Goal: Task Accomplishment & Management: Manage account settings

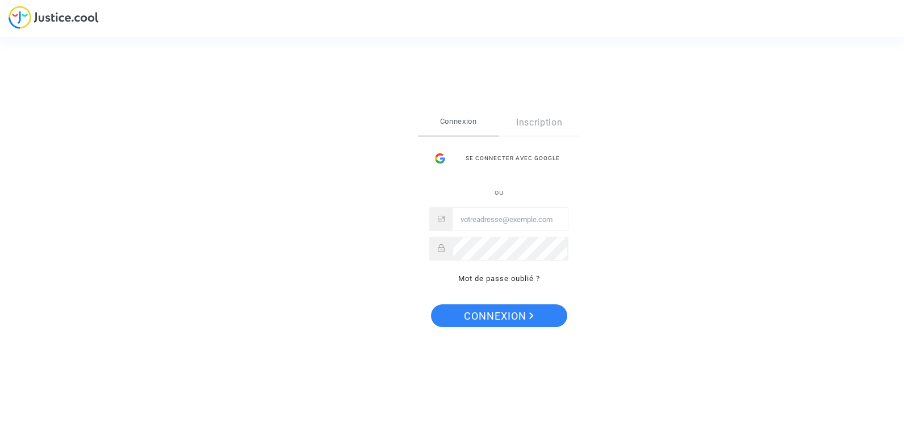
type input "Contact@onrbat.fr"
click at [510, 308] on span "Connexion" at bounding box center [499, 316] width 70 height 24
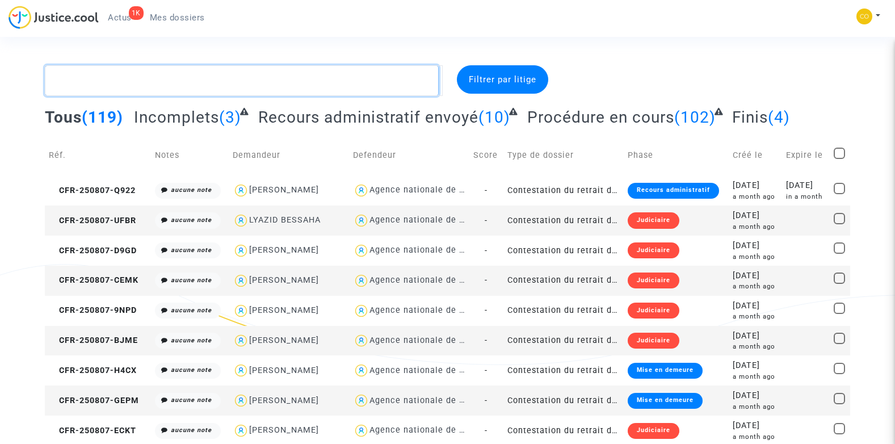
click at [144, 85] on textarea at bounding box center [242, 80] width 394 height 31
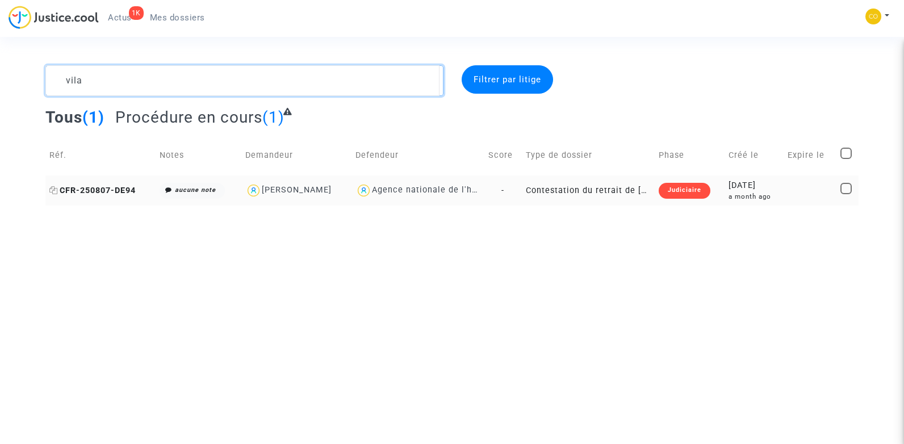
type textarea "vila"
click at [111, 186] on span "CFR-250807-DE94" at bounding box center [92, 191] width 86 height 10
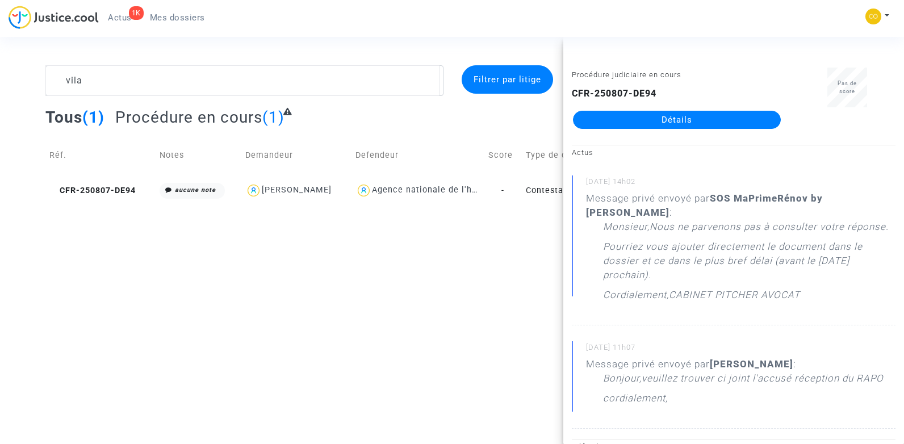
click at [710, 120] on link "Détails" at bounding box center [677, 120] width 208 height 18
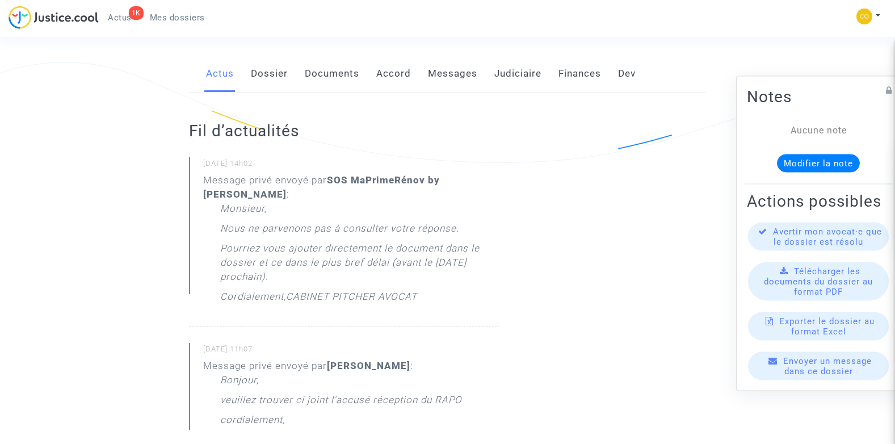
scroll to position [341, 0]
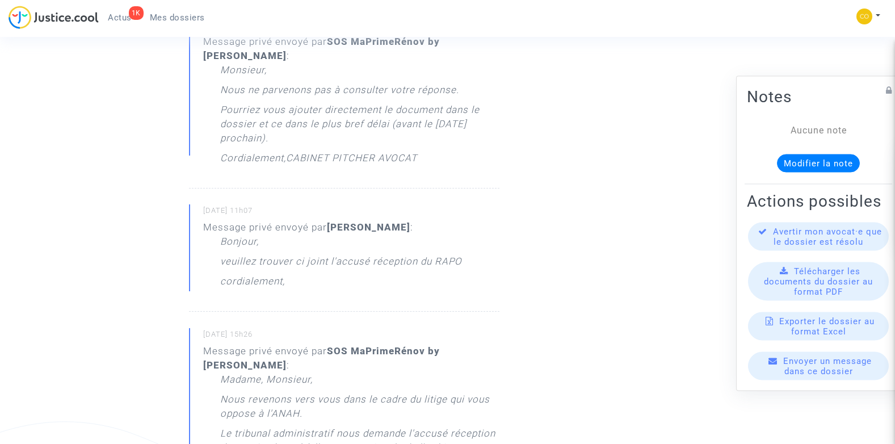
click at [291, 254] on p "veuillez trouver ci joint l'accusé réception du RAPO" at bounding box center [341, 264] width 242 height 20
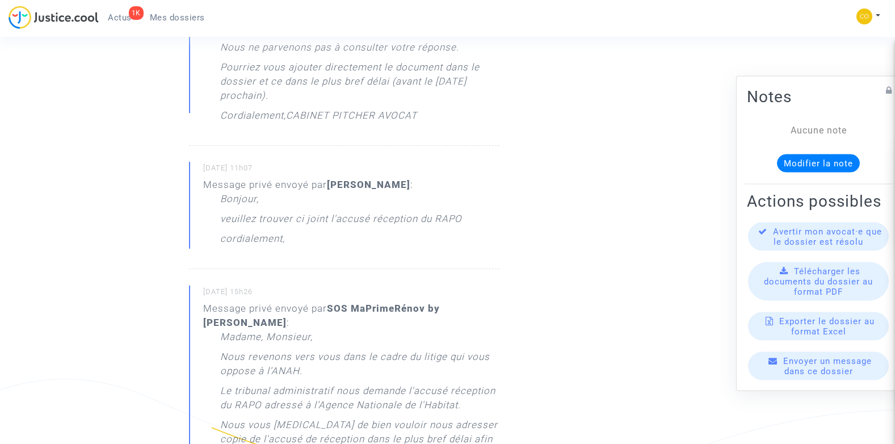
scroll to position [397, 0]
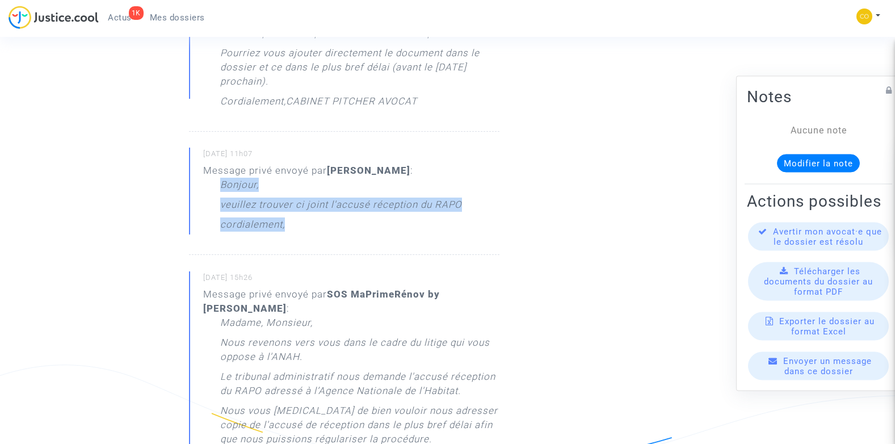
drag, startPoint x: 297, startPoint y: 188, endPoint x: 217, endPoint y: 172, distance: 81.7
click at [217, 172] on div "Message privé envoyé par [PERSON_NAME] : [PERSON_NAME], veuillez trouver ci joi…" at bounding box center [351, 200] width 296 height 74
copy div "Bonjour, veuillez trouver ci joint l'accusé réception du RAPO cordialement,"
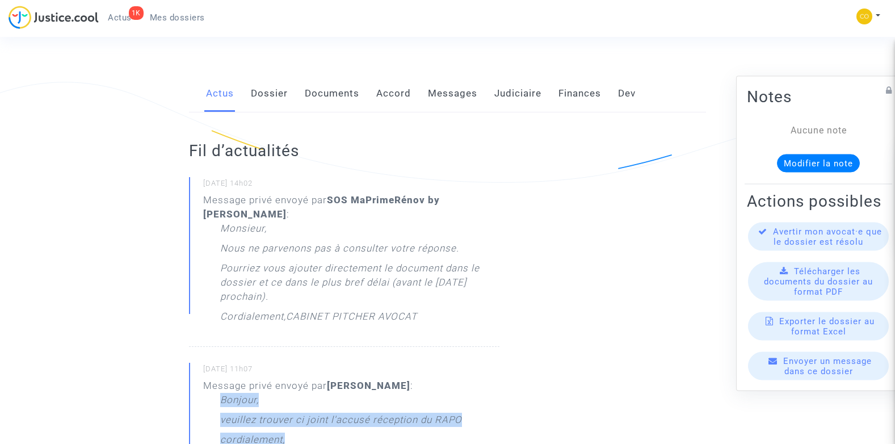
scroll to position [0, 0]
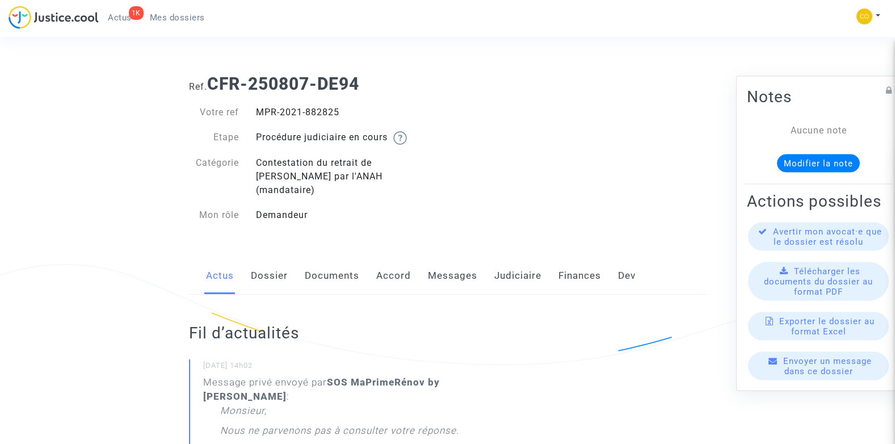
click at [454, 262] on link "Messages" at bounding box center [452, 275] width 49 height 37
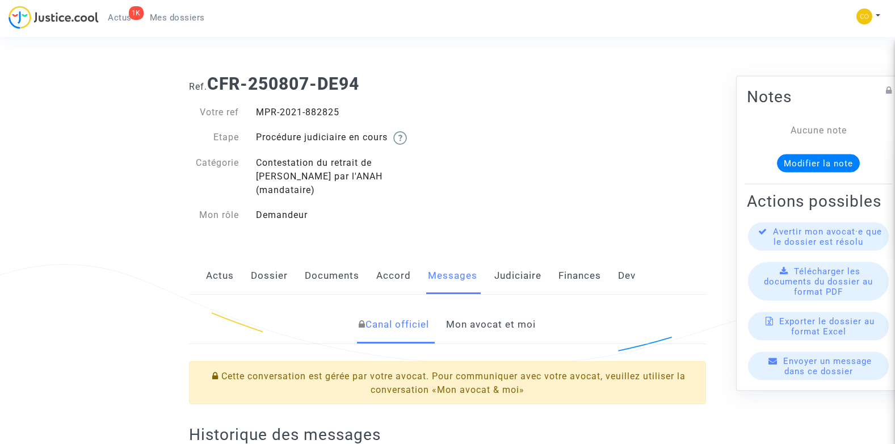
click at [491, 307] on link "Mon avocat et moi" at bounding box center [491, 324] width 90 height 37
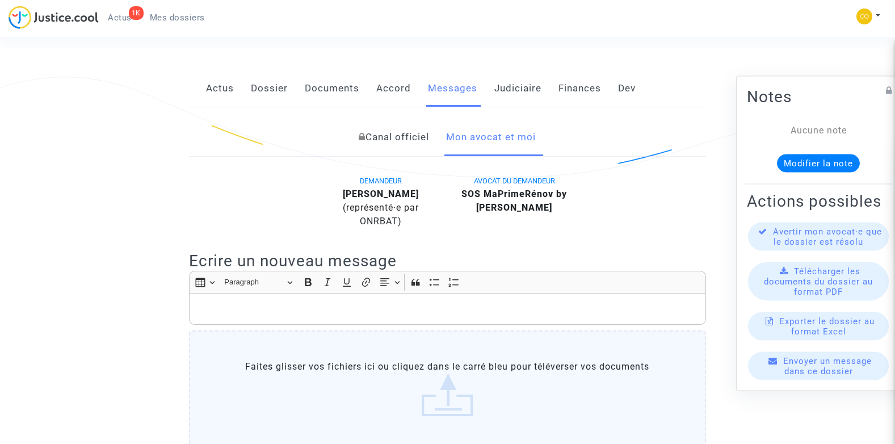
scroll to position [284, 0]
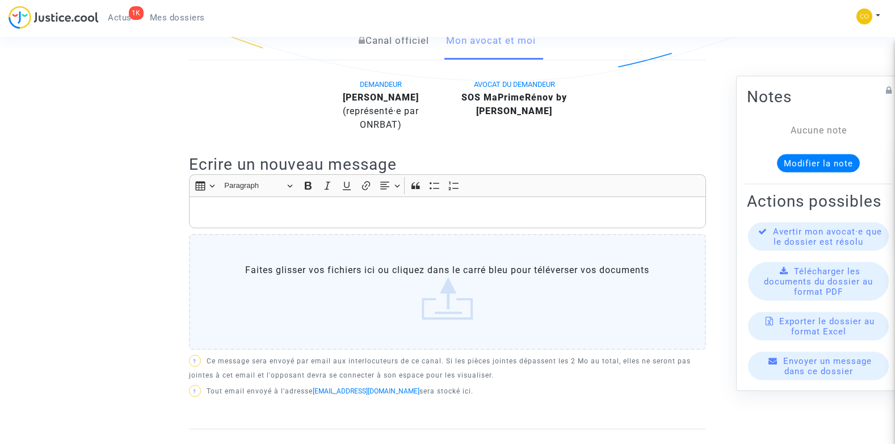
click at [223, 205] on p "Rich Text Editor, main" at bounding box center [447, 212] width 505 height 14
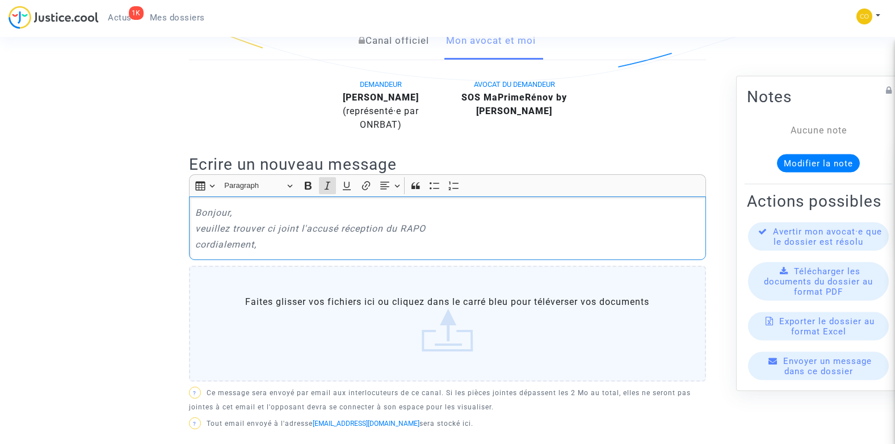
click at [330, 239] on div "Bonjour, veuillez trouver ci joint l'accusé réception du RAPO cordialement," at bounding box center [447, 228] width 517 height 64
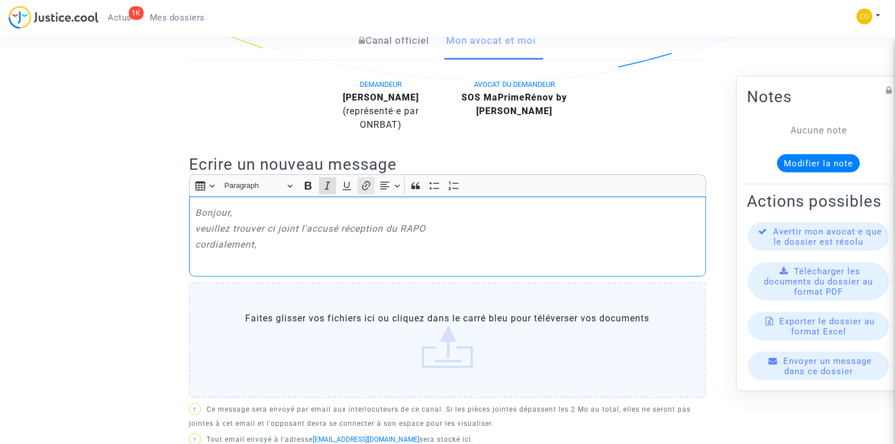
click at [366, 181] on icon "Editor toolbar" at bounding box center [366, 185] width 8 height 9
click at [209, 221] on input "Link URL" at bounding box center [252, 220] width 133 height 17
click at [380, 205] on p "Bonjour," at bounding box center [447, 212] width 505 height 14
click at [394, 177] on button "Text alignment Text alignment" at bounding box center [390, 185] width 26 height 17
click at [361, 180] on icon "Editor toolbar" at bounding box center [365, 185] width 11 height 11
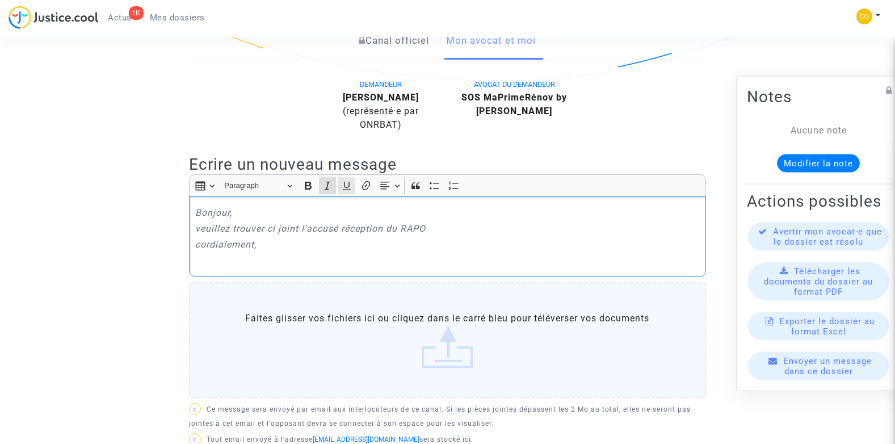
click at [352, 180] on icon "Editor toolbar" at bounding box center [346, 185] width 11 height 11
click at [366, 181] on icon "Editor toolbar" at bounding box center [366, 185] width 8 height 9
click at [411, 223] on icon "veuillez trouver ci joint l'accusé réception du RAPO" at bounding box center [310, 228] width 230 height 11
click at [451, 327] on label "Faites glisser vos fichiers ici ou cliquez dans le carré bleu pour téléverser v…" at bounding box center [447, 340] width 517 height 116
click at [0, 0] on input "Faites glisser vos fichiers ici ou cliquez dans le carré bleu pour téléverser v…" at bounding box center [0, 0] width 0 height 0
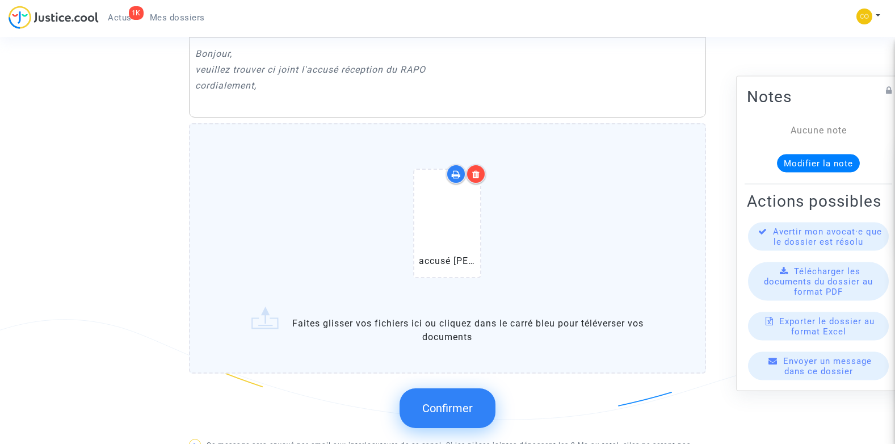
scroll to position [511, 0]
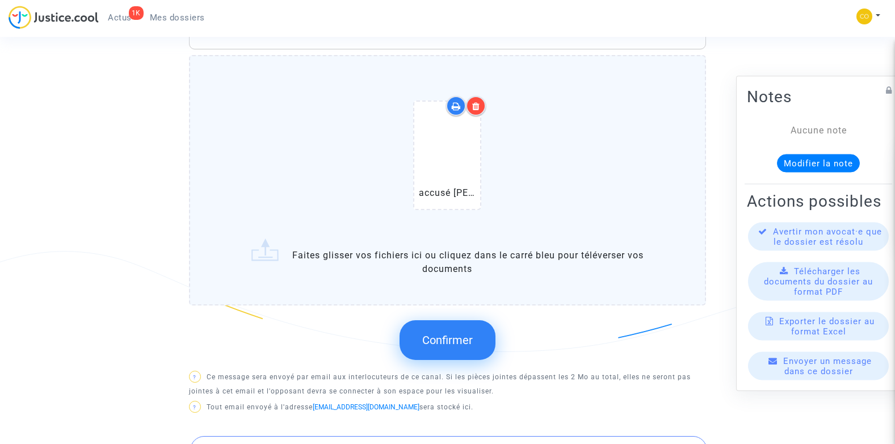
click at [457, 333] on span "Confirmer" at bounding box center [447, 340] width 51 height 14
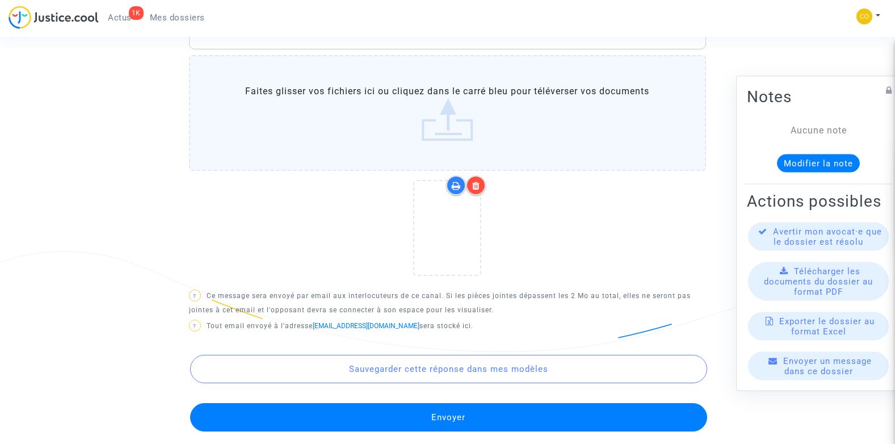
scroll to position [681, 0]
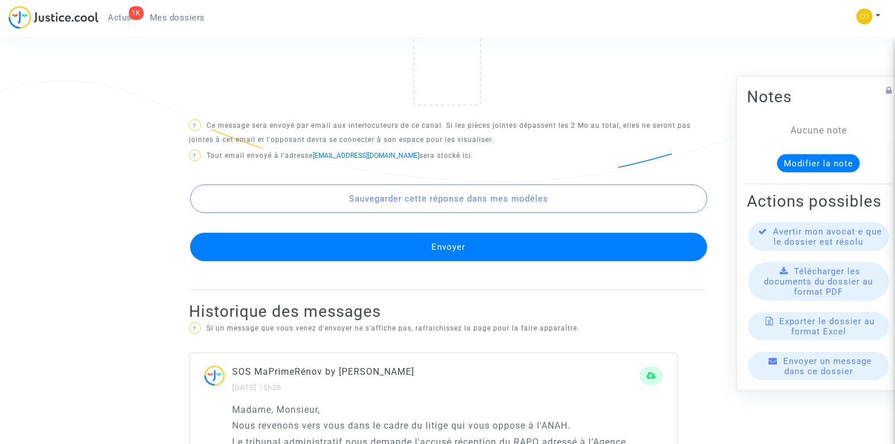
click at [481, 238] on button "Envoyer" at bounding box center [448, 247] width 517 height 28
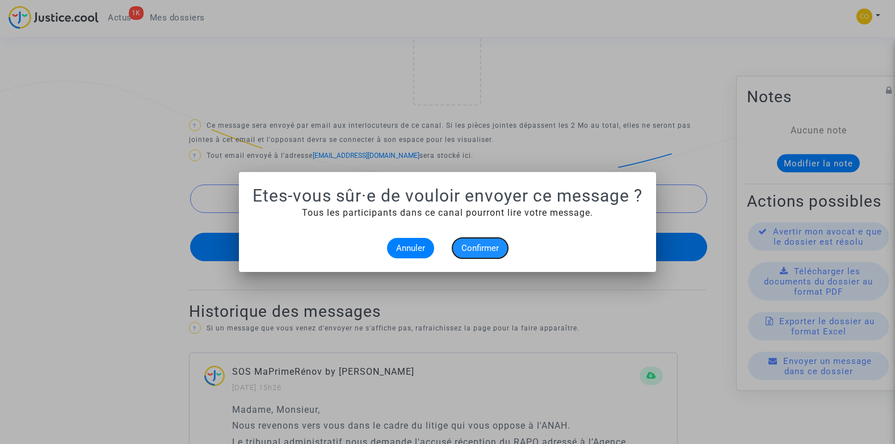
click at [491, 251] on span "Confirmer" at bounding box center [479, 248] width 37 height 10
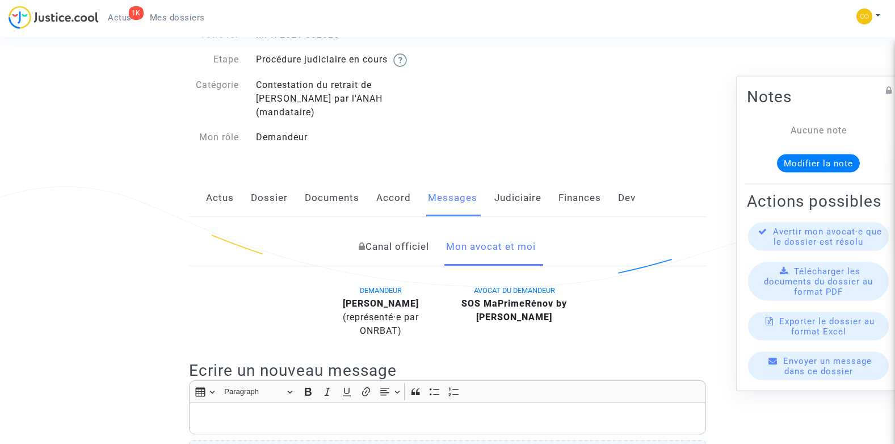
scroll to position [61, 0]
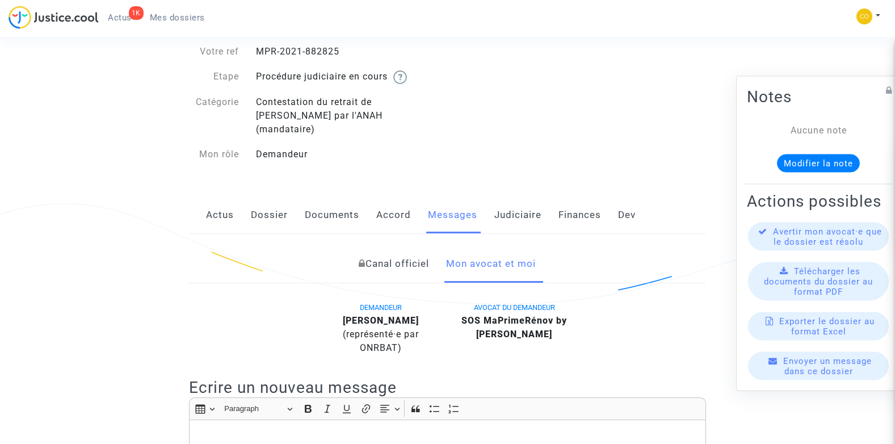
click at [302, 206] on div "Actus Dossier Documents Accord Messages Judiciaire Finances Dev" at bounding box center [447, 215] width 517 height 38
click at [323, 199] on link "Documents" at bounding box center [332, 214] width 54 height 37
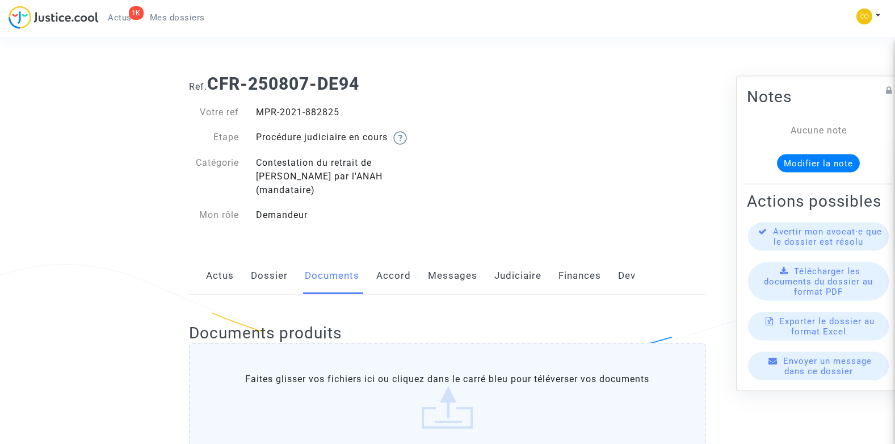
click at [448, 257] on link "Messages" at bounding box center [452, 275] width 49 height 37
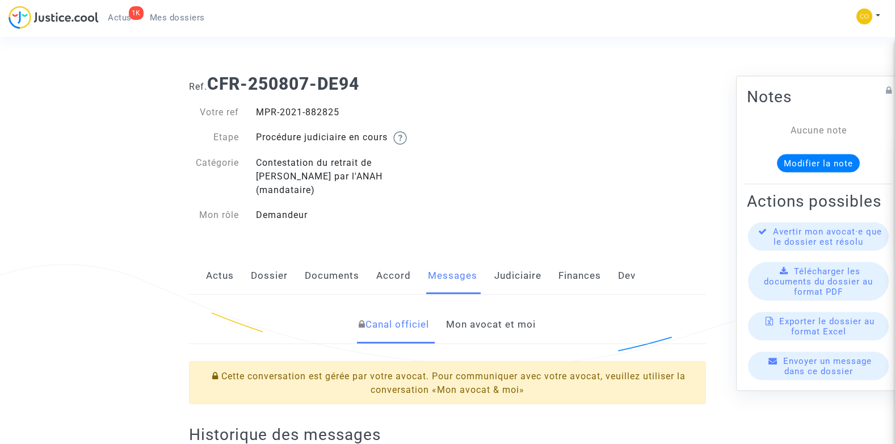
click at [507, 312] on link "Mon avocat et moi" at bounding box center [491, 324] width 90 height 37
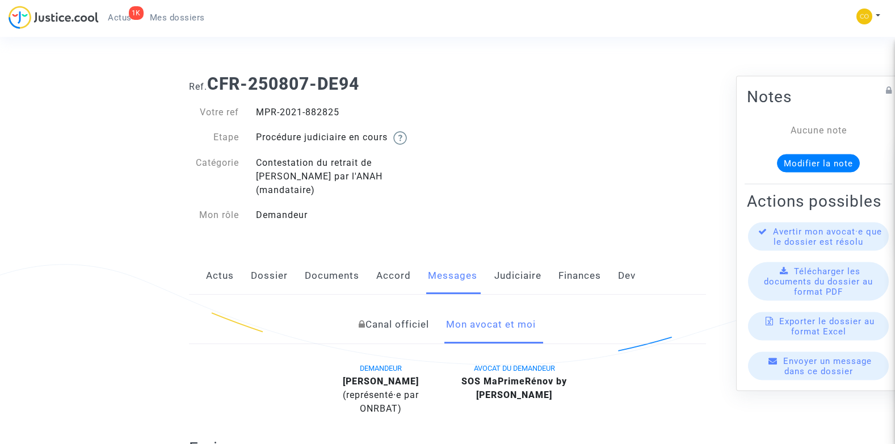
click at [321, 260] on link "Documents" at bounding box center [332, 275] width 54 height 37
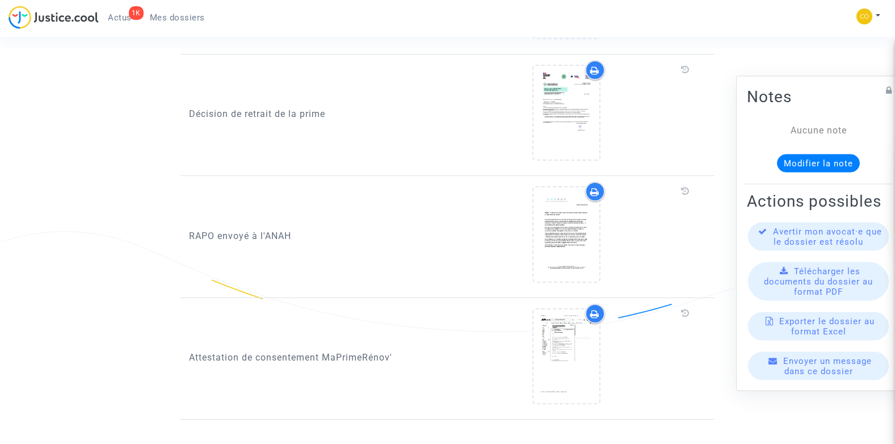
scroll to position [1046, 0]
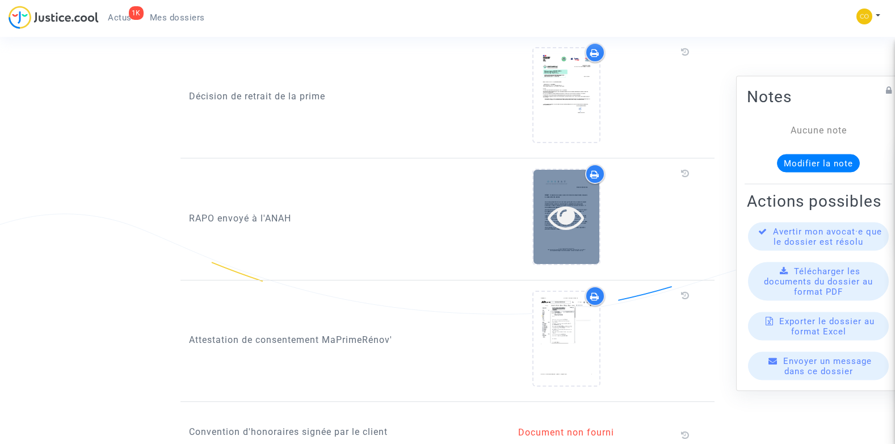
click at [581, 208] on icon at bounding box center [566, 217] width 37 height 36
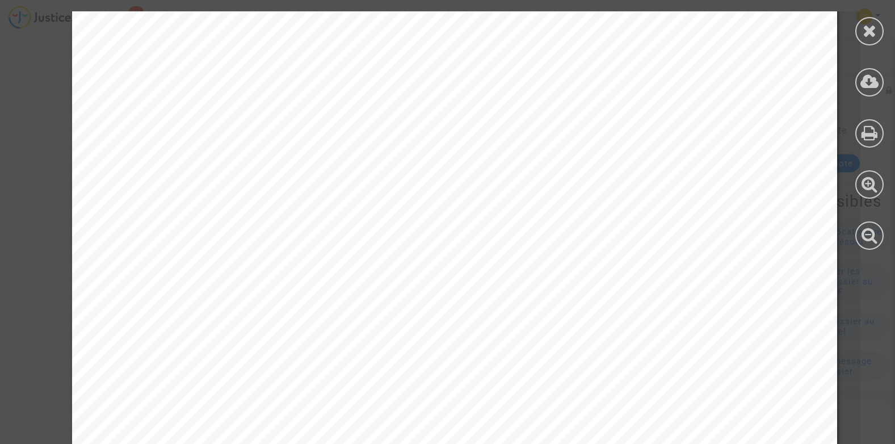
scroll to position [40, 0]
click at [877, 33] on div at bounding box center [869, 31] width 28 height 28
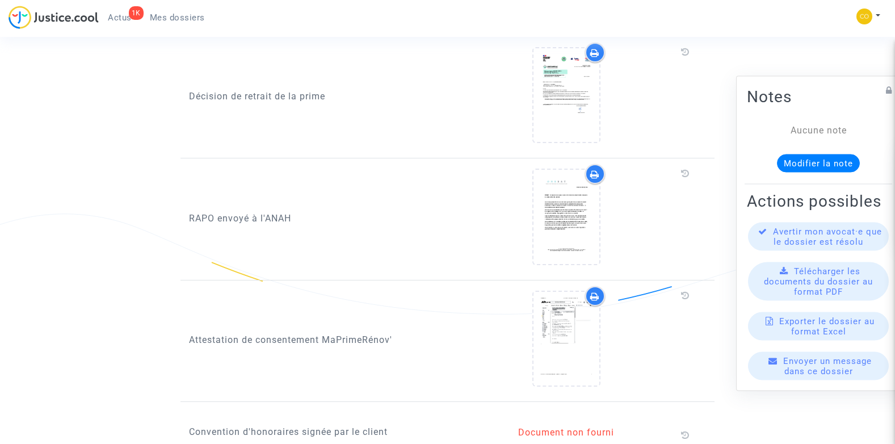
click at [599, 170] on icon at bounding box center [594, 174] width 9 height 9
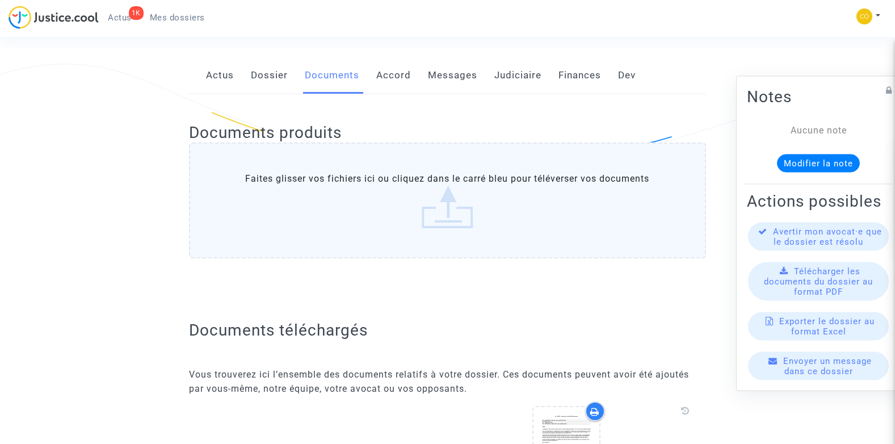
scroll to position [195, 0]
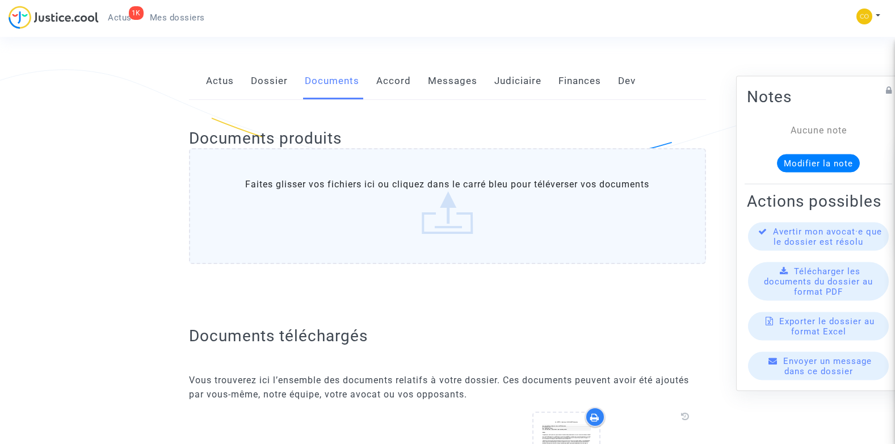
click at [449, 65] on link "Messages" at bounding box center [452, 80] width 49 height 37
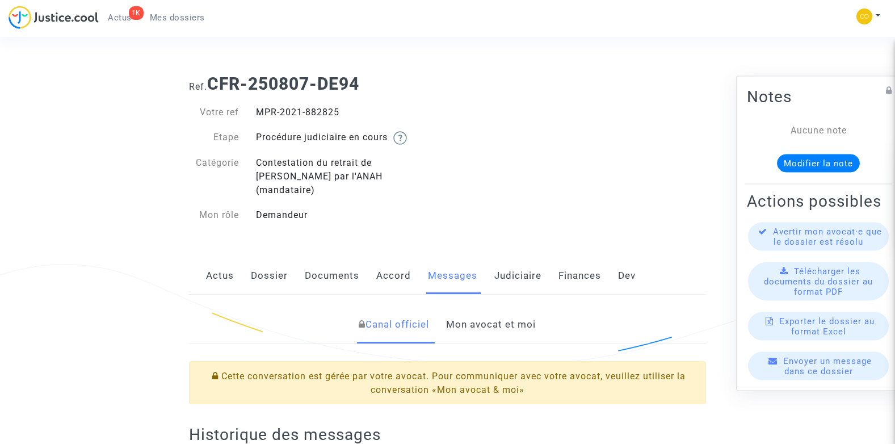
click at [516, 306] on link "Mon avocat et moi" at bounding box center [491, 324] width 90 height 37
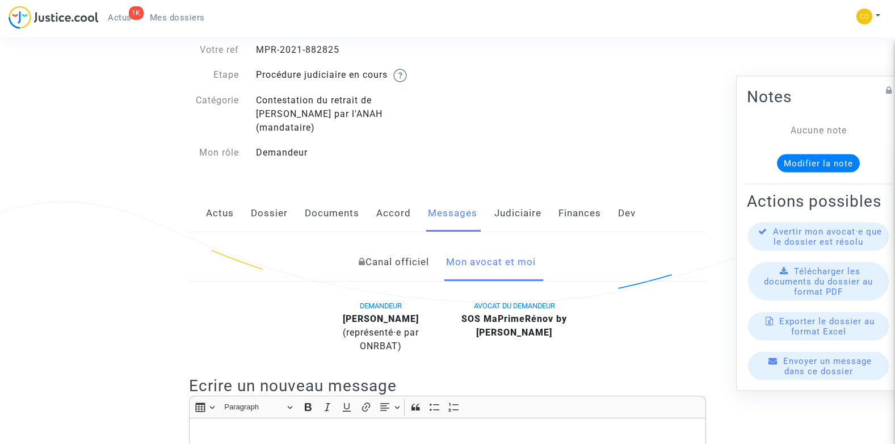
scroll to position [57, 0]
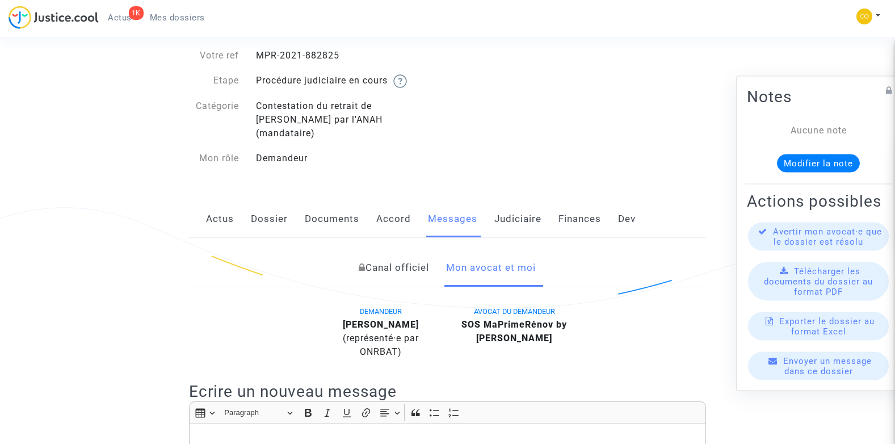
click at [327, 204] on link "Documents" at bounding box center [332, 218] width 54 height 37
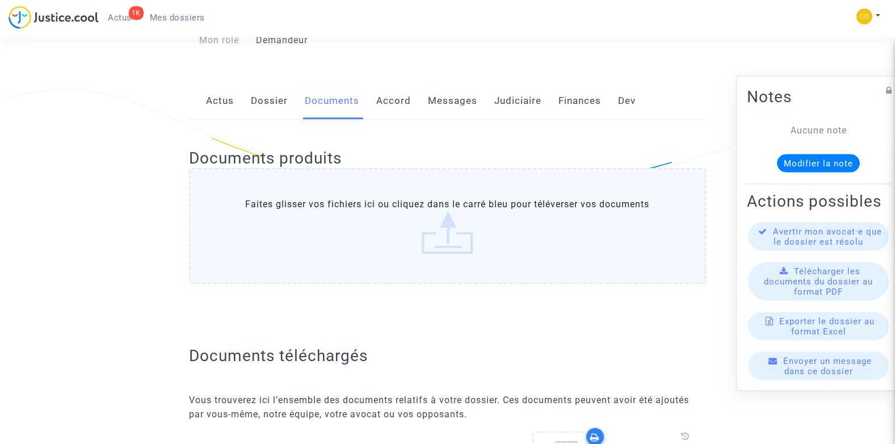
scroll to position [170, 0]
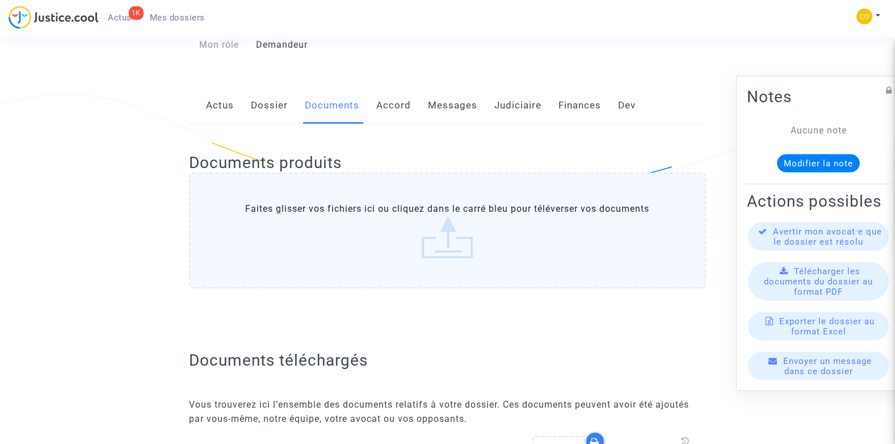
click at [435, 233] on label "Faites glisser vos fichiers ici ou cliquez dans le carré bleu pour téléverser v…" at bounding box center [447, 231] width 517 height 116
click at [0, 0] on input "Faites glisser vos fichiers ici ou cliquez dans le carré bleu pour téléverser v…" at bounding box center [0, 0] width 0 height 0
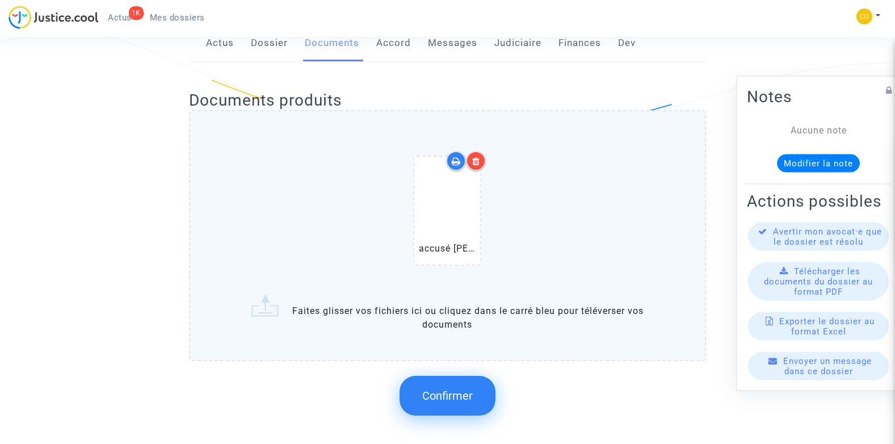
scroll to position [341, 0]
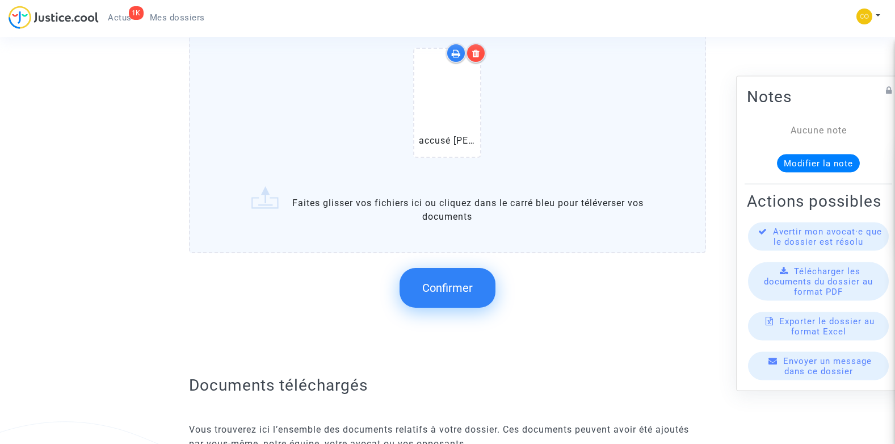
click at [438, 268] on button "Confirmer" at bounding box center [448, 288] width 96 height 40
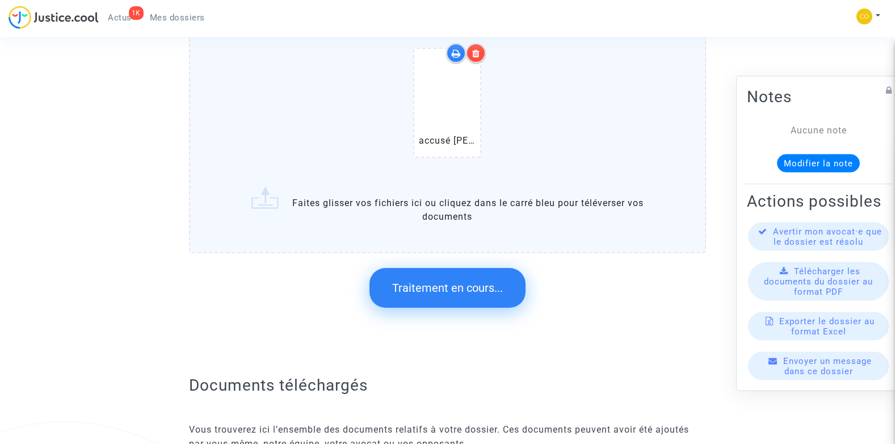
scroll to position [0, 0]
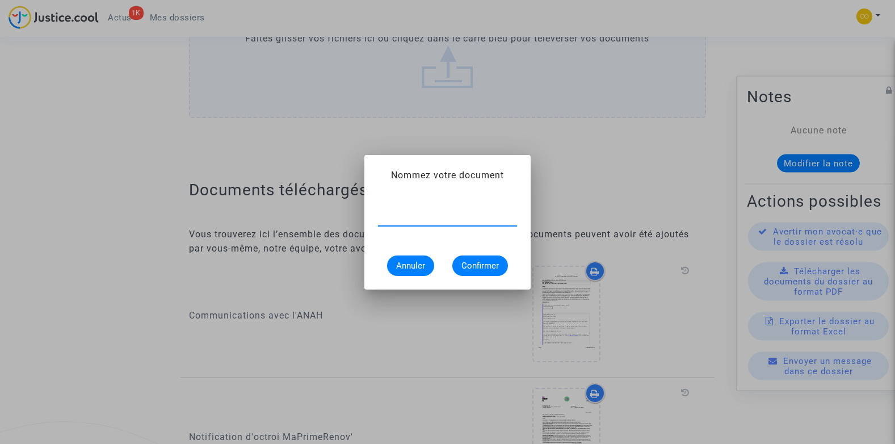
click at [386, 218] on input "text" at bounding box center [447, 217] width 139 height 10
type input "accusé réception RAPO"
click at [483, 260] on span "Confirmer" at bounding box center [479, 265] width 37 height 10
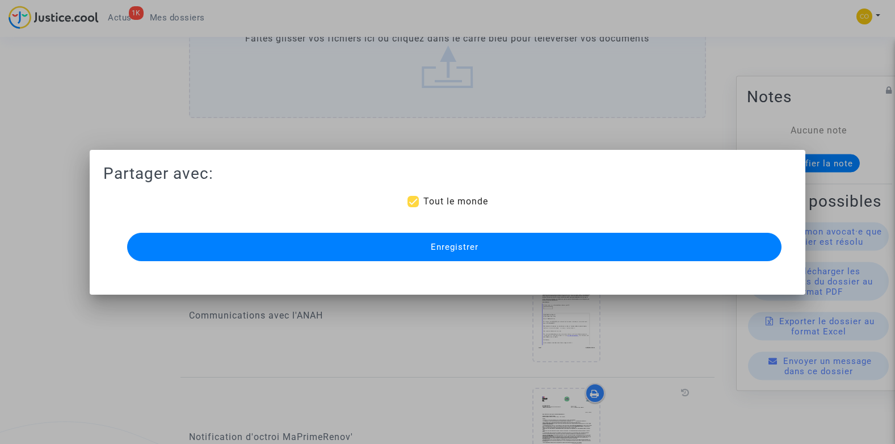
click at [549, 258] on button "Enregistrer" at bounding box center [454, 247] width 655 height 28
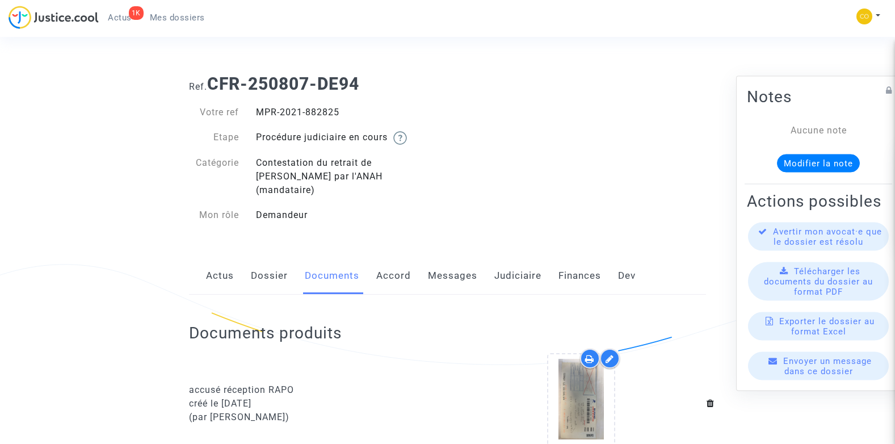
click at [268, 262] on link "Dossier" at bounding box center [269, 275] width 37 height 37
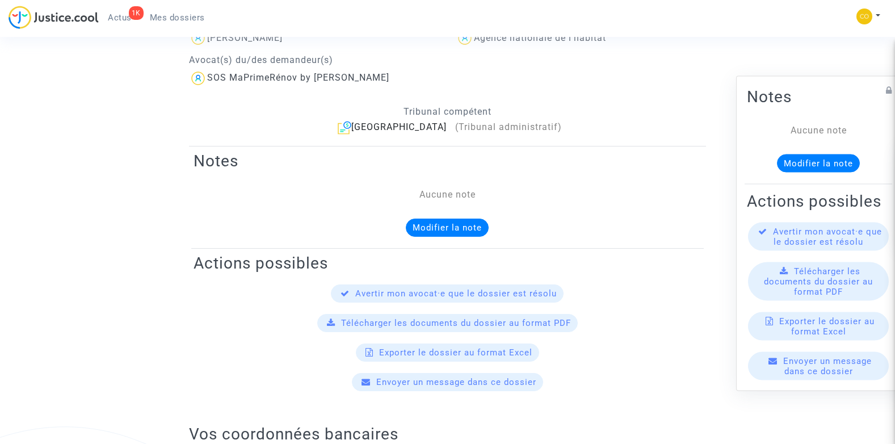
scroll to position [114, 0]
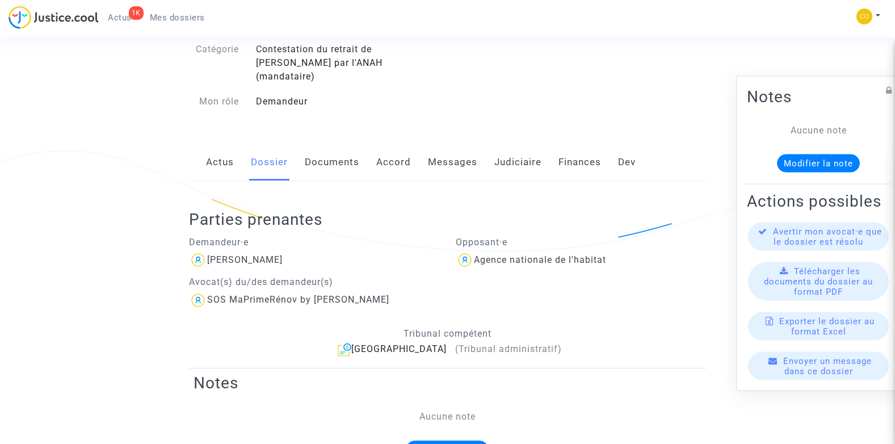
click at [313, 145] on link "Documents" at bounding box center [332, 162] width 54 height 37
